Goal: Transaction & Acquisition: Purchase product/service

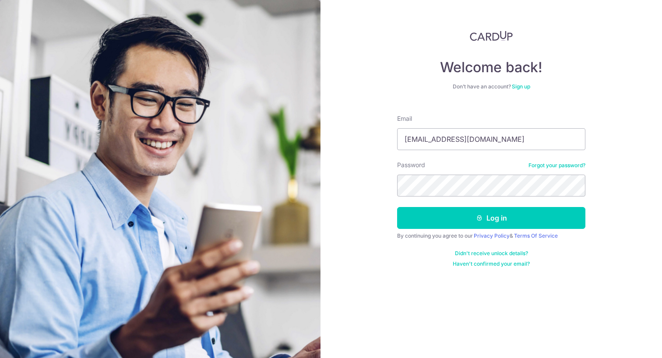
type input "clementtanzhipeng@gmail.com"
click at [491, 218] on button "Log in" at bounding box center [491, 218] width 188 height 22
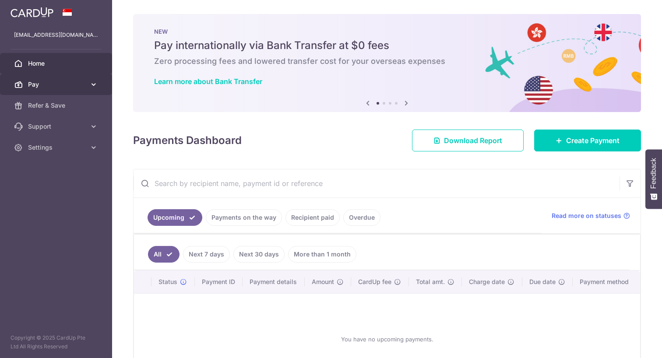
click at [95, 85] on icon at bounding box center [93, 84] width 9 height 9
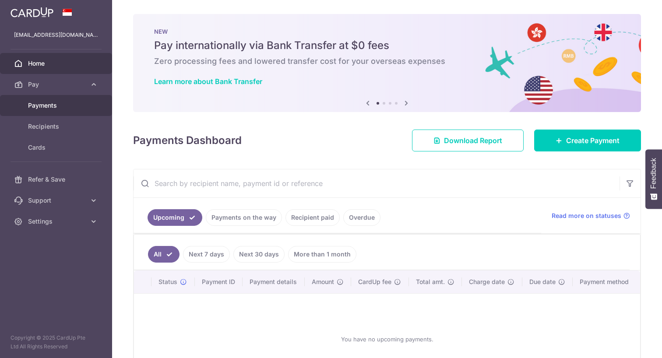
click at [73, 102] on span "Payments" at bounding box center [57, 105] width 58 height 9
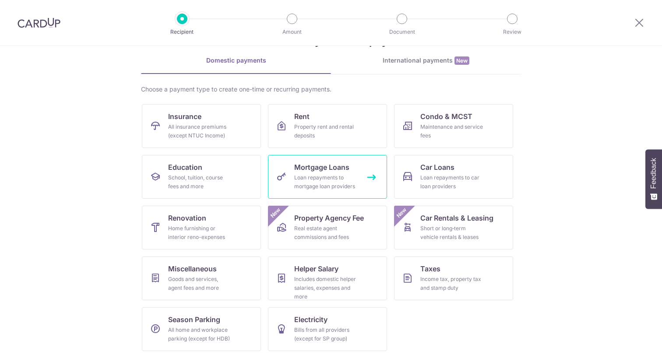
scroll to position [34, 0]
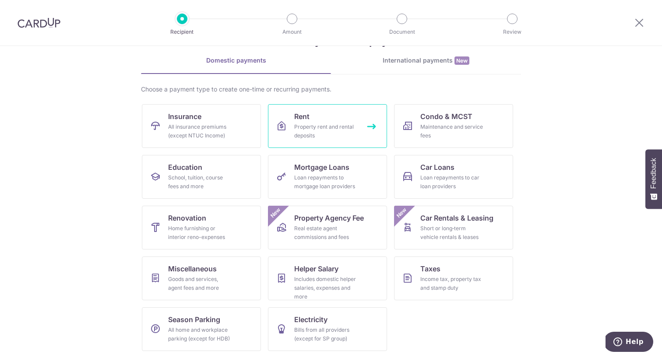
click at [307, 143] on link "Rent Property rent and rental deposits" at bounding box center [327, 126] width 119 height 44
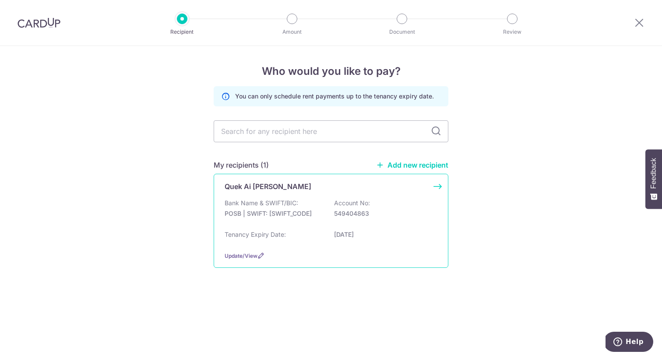
click at [325, 203] on div "Bank Name & SWIFT/BIC: POSB | SWIFT: [SWIFT_CODE] Account No: 549404863" at bounding box center [331, 213] width 213 height 28
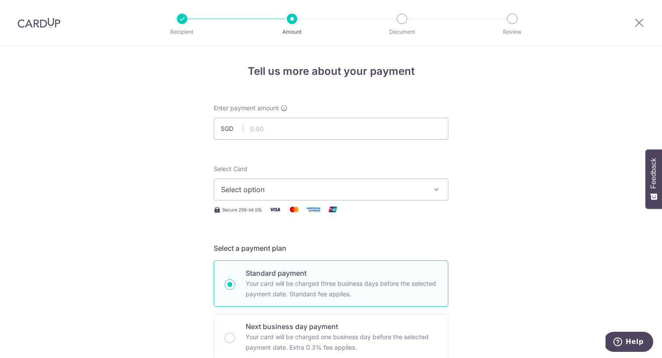
click at [350, 115] on div "Enter payment amount SGD" at bounding box center [331, 122] width 235 height 36
click at [346, 125] on input "text" at bounding box center [331, 129] width 235 height 22
type input "3,800.00"
click at [350, 199] on button "Select option" at bounding box center [331, 190] width 235 height 22
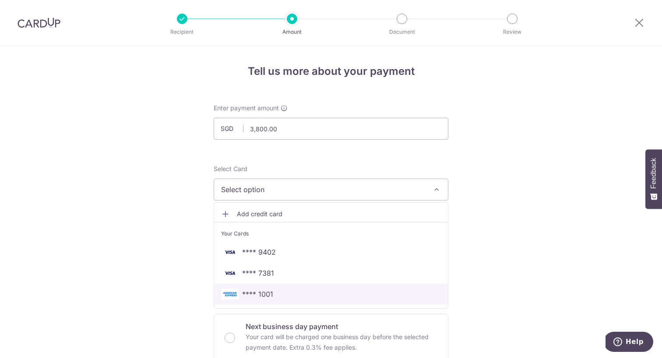
click at [316, 298] on span "**** 1001" at bounding box center [331, 294] width 220 height 11
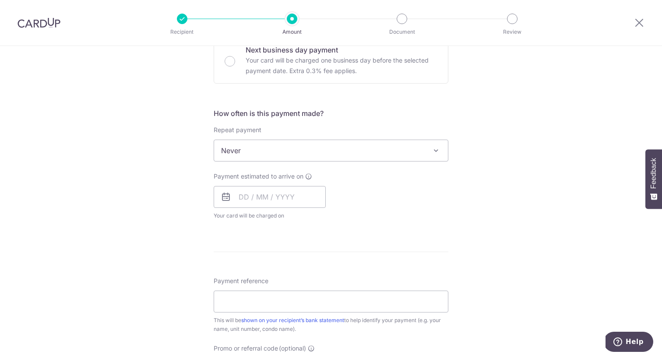
scroll to position [228, 0]
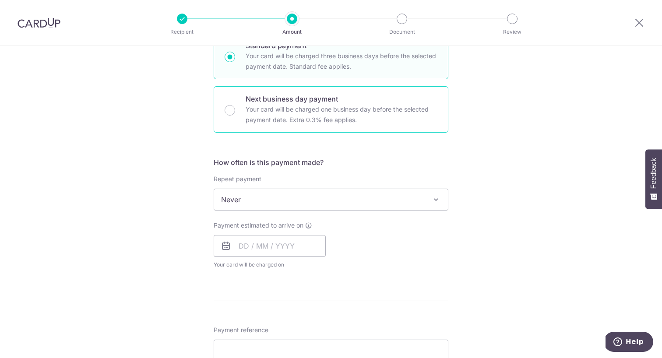
click at [373, 116] on p "Your card will be charged one business day before the selected payment date. Ex…" at bounding box center [342, 114] width 192 height 21
click at [235, 116] on input "Next business day payment Your card will be charged one business day before the…" at bounding box center [230, 110] width 11 height 11
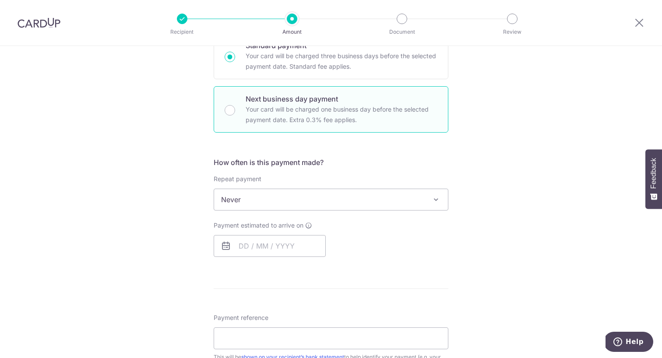
radio input "false"
radio input "true"
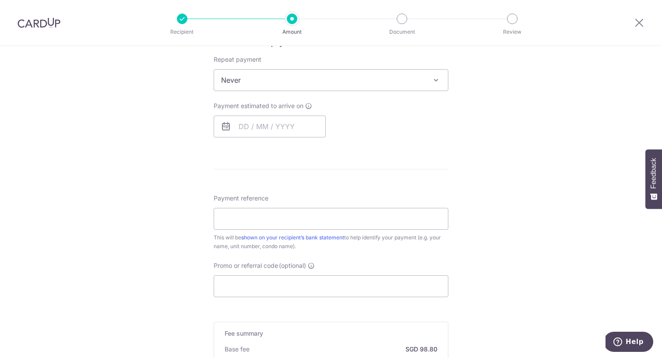
scroll to position [359, 0]
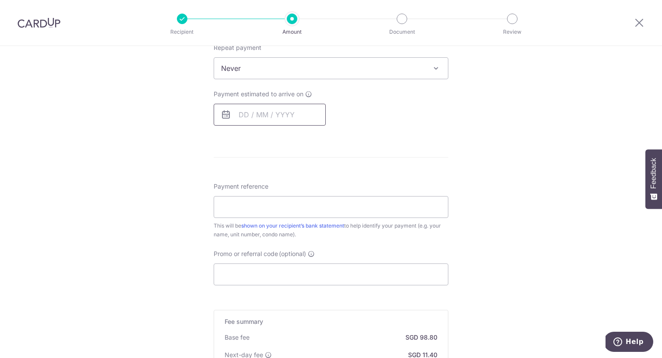
click at [246, 117] on input "text" at bounding box center [270, 115] width 112 height 22
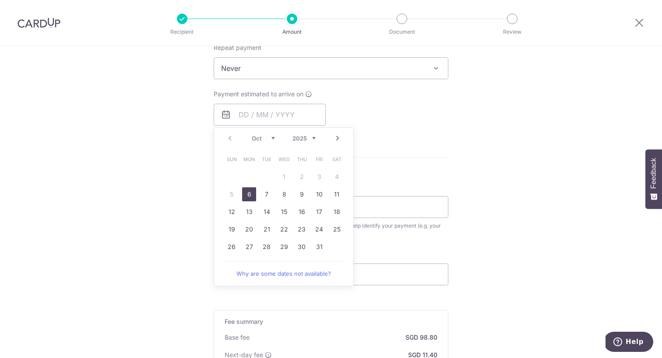
click at [247, 192] on link "6" at bounding box center [249, 194] width 14 height 14
type input "06/10/2025"
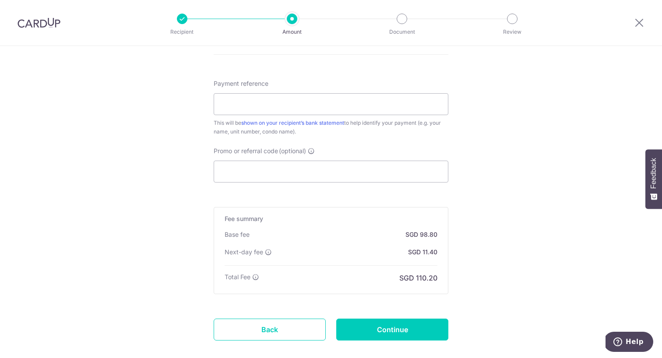
scroll to position [526, 0]
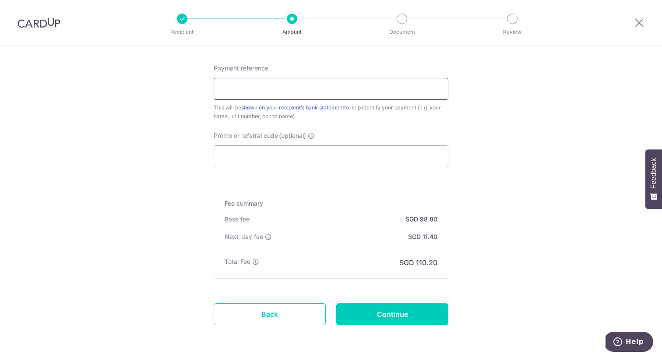
click at [444, 96] on input "Payment reference" at bounding box center [331, 89] width 235 height 22
type input "October 2025 Rental"
click at [413, 315] on input "Continue" at bounding box center [392, 315] width 112 height 22
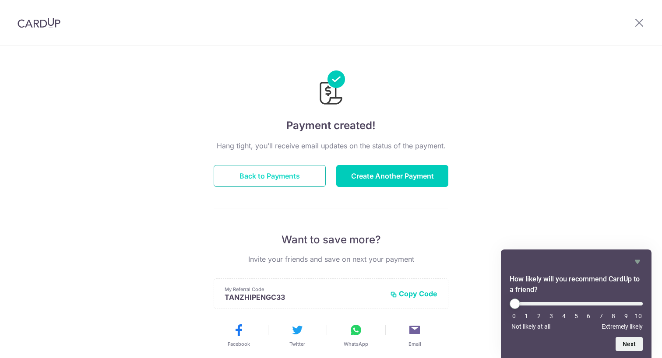
click at [317, 170] on button "Back to Payments" at bounding box center [270, 176] width 112 height 22
